Goal: Book appointment/travel/reservation

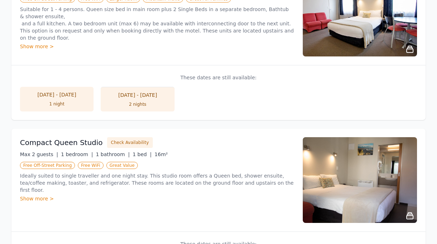
scroll to position [504, 0]
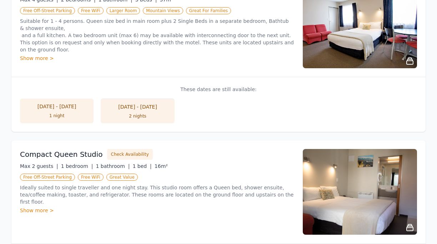
click at [62, 113] on div "1 night" at bounding box center [56, 116] width 59 height 6
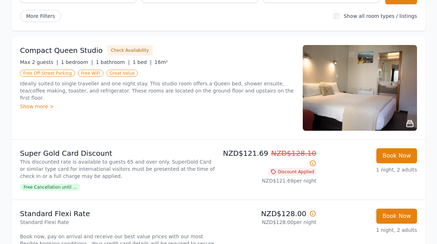
scroll to position [70, 0]
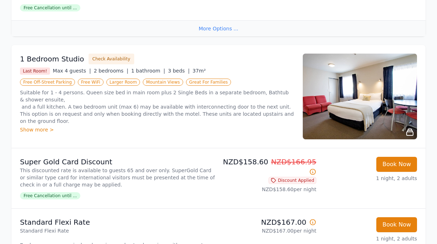
scroll to position [818, 0]
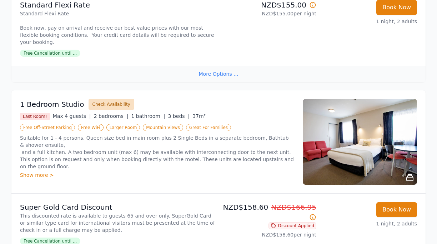
click at [89, 99] on button "Check Availability" at bounding box center [111, 104] width 46 height 11
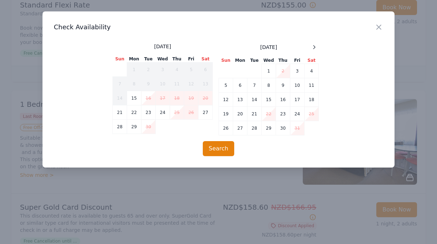
click at [373, 27] on h3 "Check Availability" at bounding box center [218, 27] width 329 height 9
click at [379, 25] on icon "button" at bounding box center [378, 27] width 9 height 9
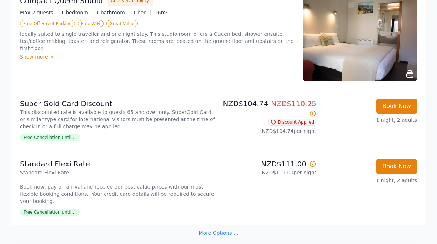
scroll to position [0, 0]
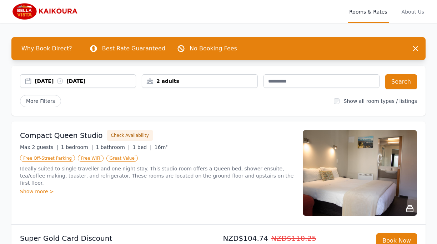
click at [46, 80] on div "[DATE] [DATE]" at bounding box center [85, 80] width 101 height 7
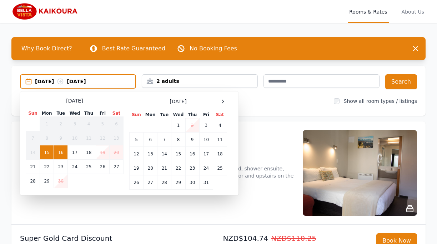
click at [101, 152] on td "19" at bounding box center [103, 152] width 14 height 14
click at [100, 151] on td "19" at bounding box center [103, 152] width 14 height 14
click at [162, 82] on div "2 adults" at bounding box center [199, 80] width 115 height 7
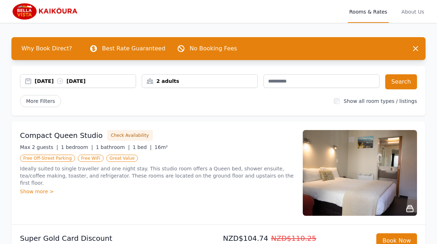
click at [162, 82] on div "2 adults" at bounding box center [199, 80] width 115 height 7
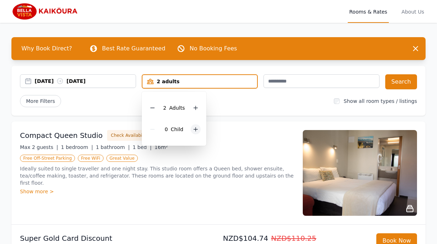
click at [193, 127] on icon at bounding box center [196, 129] width 6 height 6
click at [47, 81] on div "[DATE] [DATE]" at bounding box center [85, 80] width 101 height 7
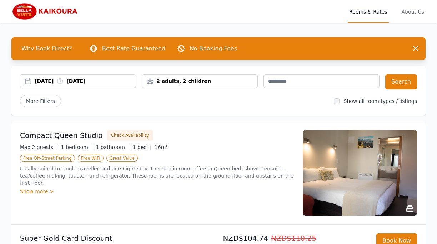
click at [47, 81] on div "[DATE] [DATE]" at bounding box center [85, 80] width 101 height 7
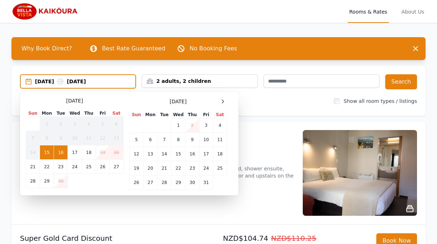
click at [99, 149] on td "19" at bounding box center [103, 152] width 14 height 14
click at [102, 150] on td "19" at bounding box center [103, 152] width 14 height 14
click at [206, 68] on div "[DATE] [DATE] Select Dates [DATE] Sun Mon Tue Wed Thu Fri Sat 1 2 3 4 5 6 7 8 9…" at bounding box center [218, 91] width 414 height 50
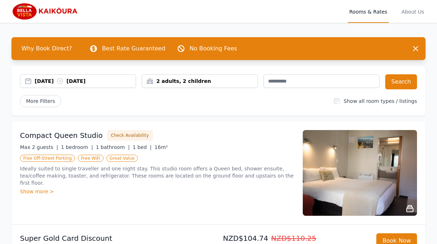
click at [50, 81] on div "[DATE] [DATE]" at bounding box center [85, 80] width 101 height 7
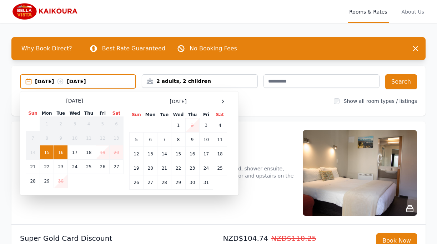
click at [98, 151] on td "19" at bounding box center [103, 152] width 14 height 14
